Goal: Task Accomplishment & Management: Use online tool/utility

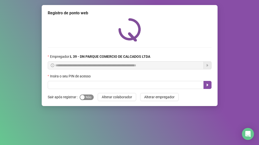
click at [83, 98] on div "button" at bounding box center [82, 97] width 5 height 5
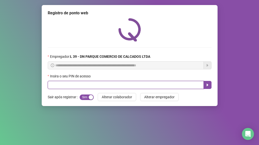
click at [68, 87] on input "text" at bounding box center [126, 85] width 156 height 8
type input "*****"
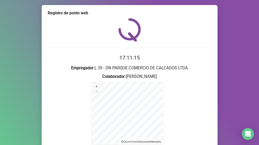
scroll to position [50, 0]
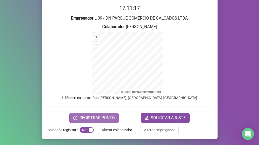
click at [95, 114] on button "REGISTRAR PONTO" at bounding box center [93, 118] width 49 height 10
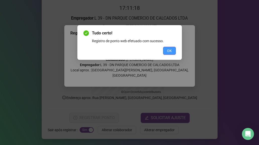
click at [173, 49] on button "OK" at bounding box center [169, 51] width 13 height 8
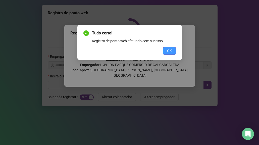
scroll to position [0, 0]
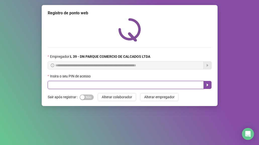
click at [75, 82] on input "text" at bounding box center [126, 85] width 156 height 8
type input "*****"
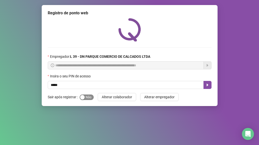
click at [89, 98] on span "Sim Não" at bounding box center [87, 97] width 14 height 6
click at [207, 86] on icon "caret-right" at bounding box center [207, 85] width 2 height 3
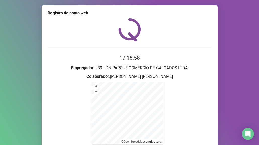
scroll to position [50, 0]
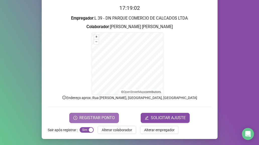
click at [100, 118] on span "REGISTRAR PONTO" at bounding box center [96, 118] width 35 height 6
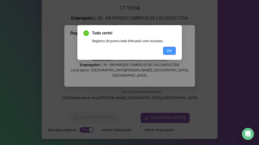
click at [165, 51] on button "OK" at bounding box center [169, 51] width 13 height 8
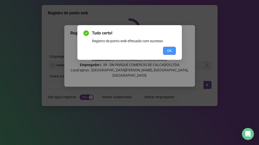
scroll to position [0, 0]
